Goal: Information Seeking & Learning: Find contact information

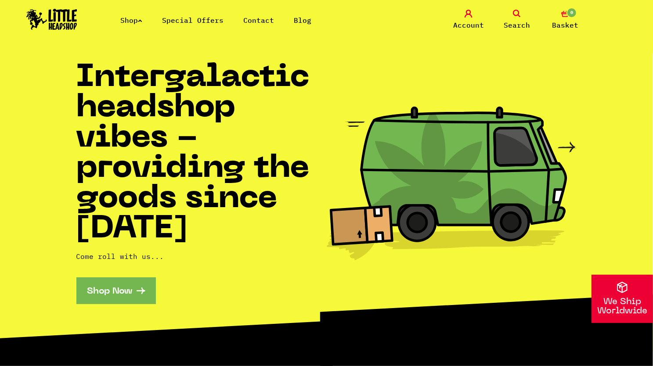
click at [263, 18] on link "Contact" at bounding box center [258, 20] width 31 height 9
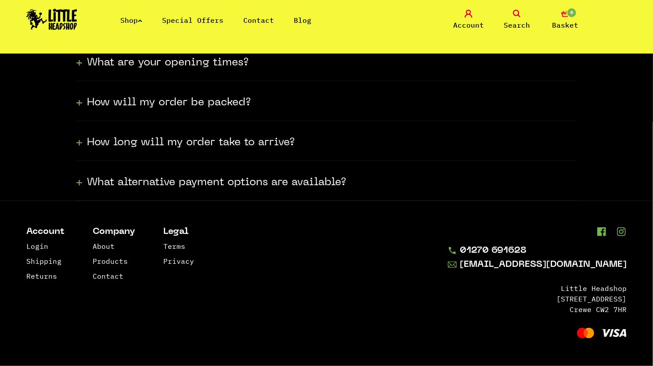
scroll to position [298, 0]
click at [107, 275] on link "Contact" at bounding box center [108, 276] width 31 height 9
drag, startPoint x: 636, startPoint y: 265, endPoint x: 501, endPoint y: 266, distance: 134.8
click at [501, 266] on footer "Account Login Shipping Returns Company About Products Contact Legal Terms Priva…" at bounding box center [326, 283] width 653 height 165
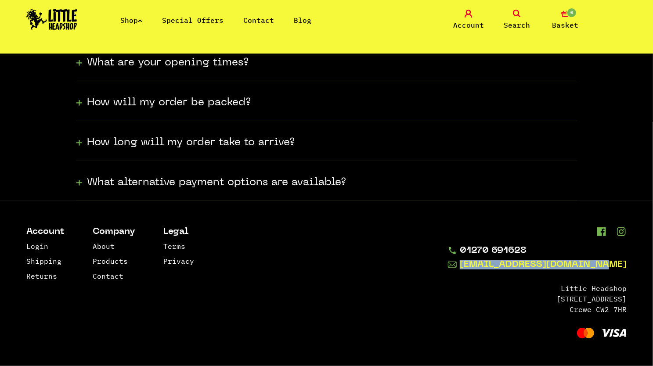
copy link "[EMAIL_ADDRESS][DOMAIN_NAME]"
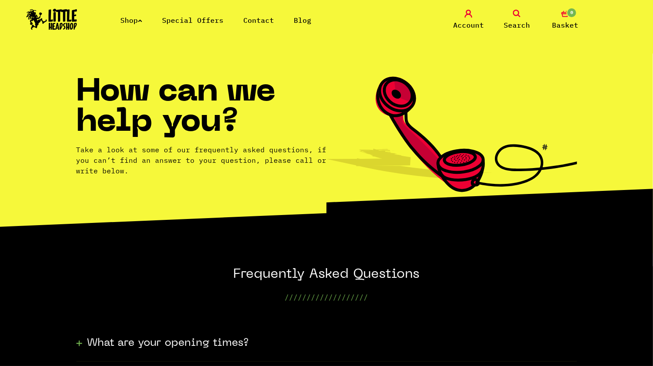
scroll to position [0, 0]
click at [264, 18] on link "Contact" at bounding box center [258, 20] width 31 height 9
